Goal: Transaction & Acquisition: Purchase product/service

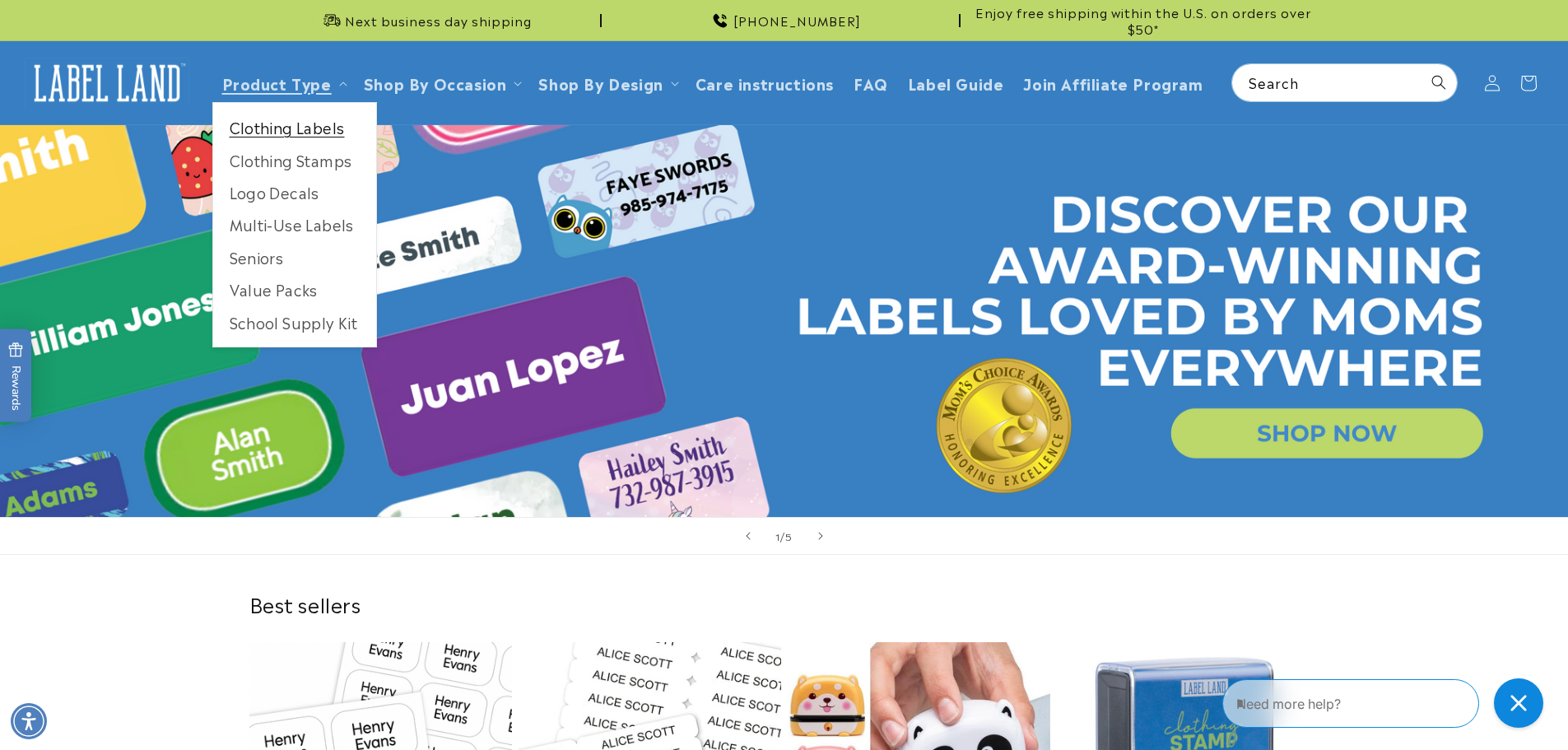
click at [303, 123] on link "Clothing Labels" at bounding box center [294, 127] width 163 height 33
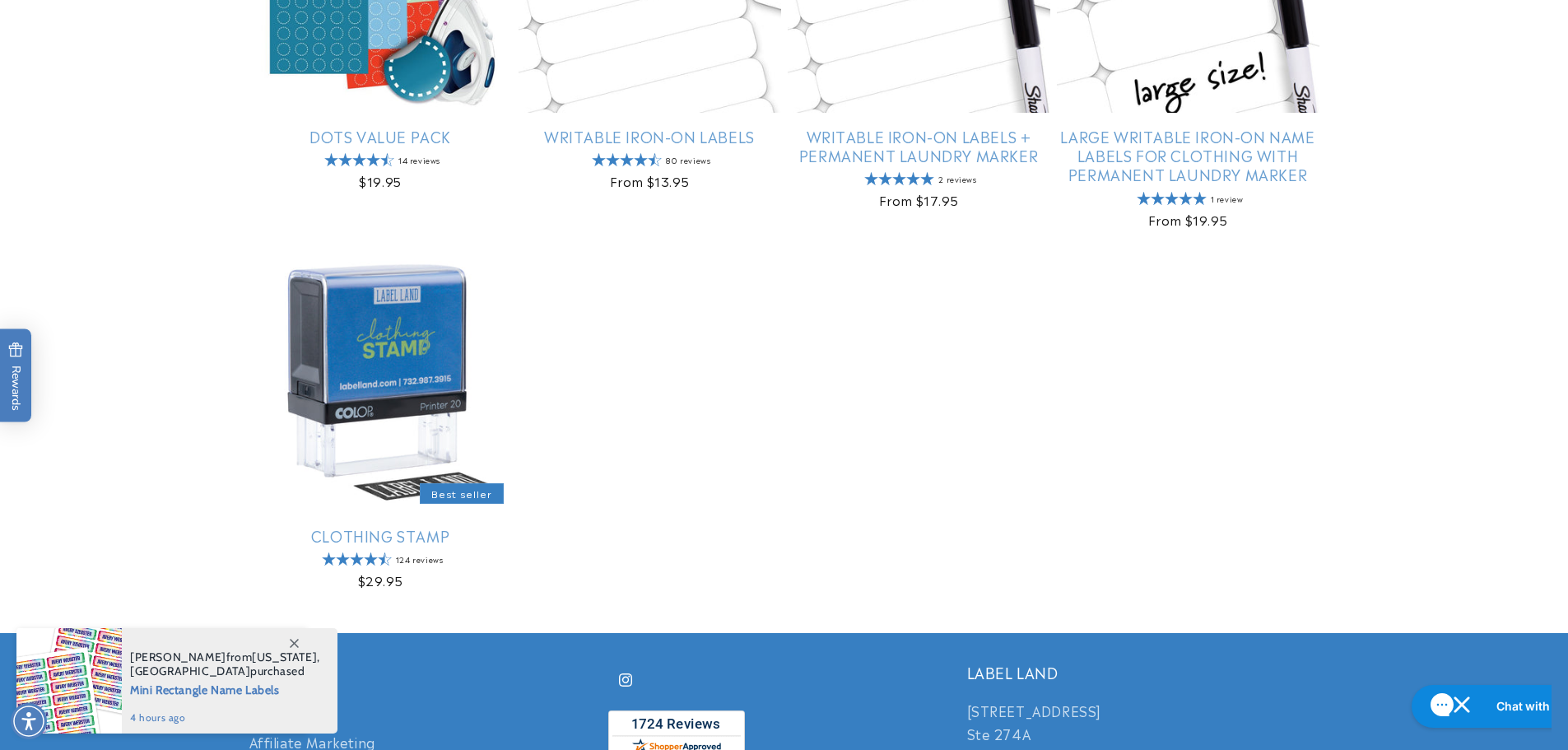
scroll to position [1159, 0]
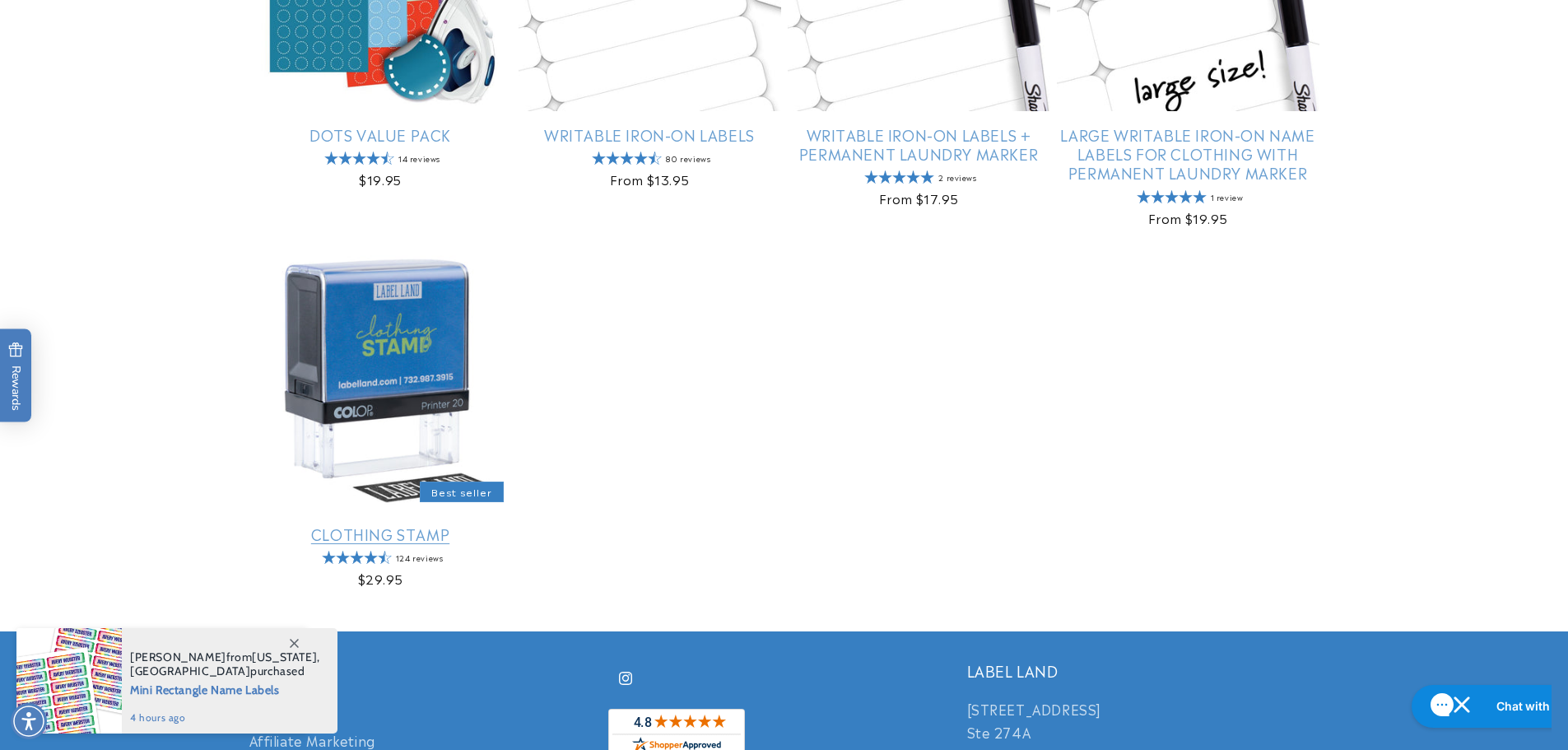
click at [378, 524] on link "Clothing Stamp" at bounding box center [380, 533] width 263 height 19
